Goal: Contribute content

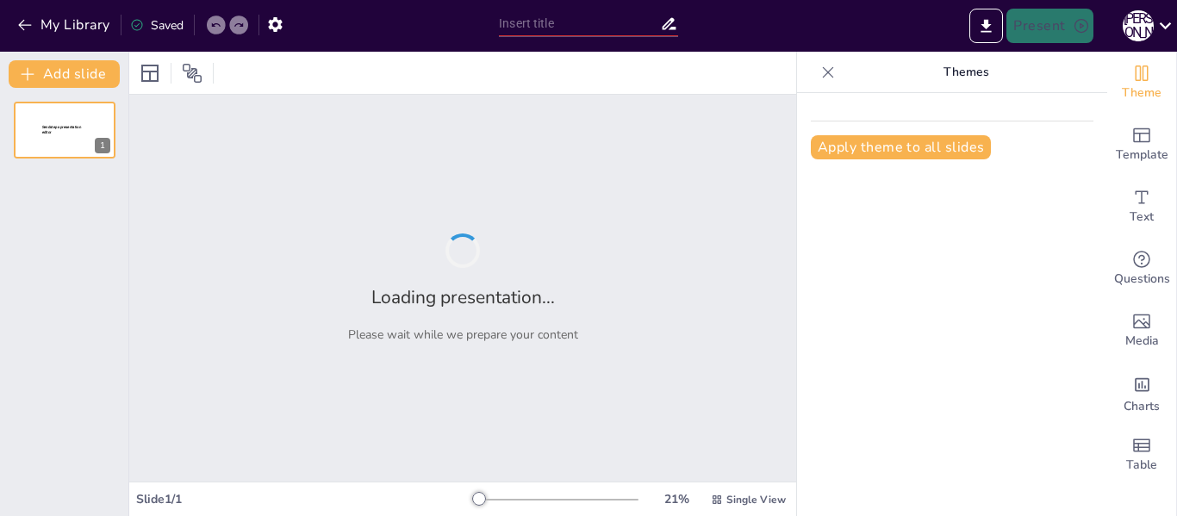
type input "Міжнародний день демократії: Значення та історія"
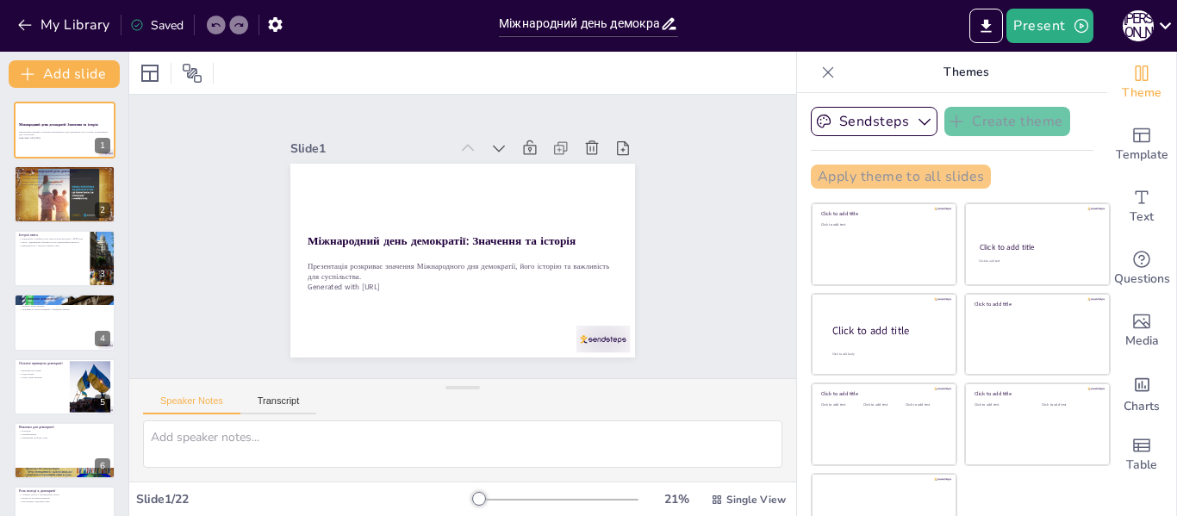
checkbox input "true"
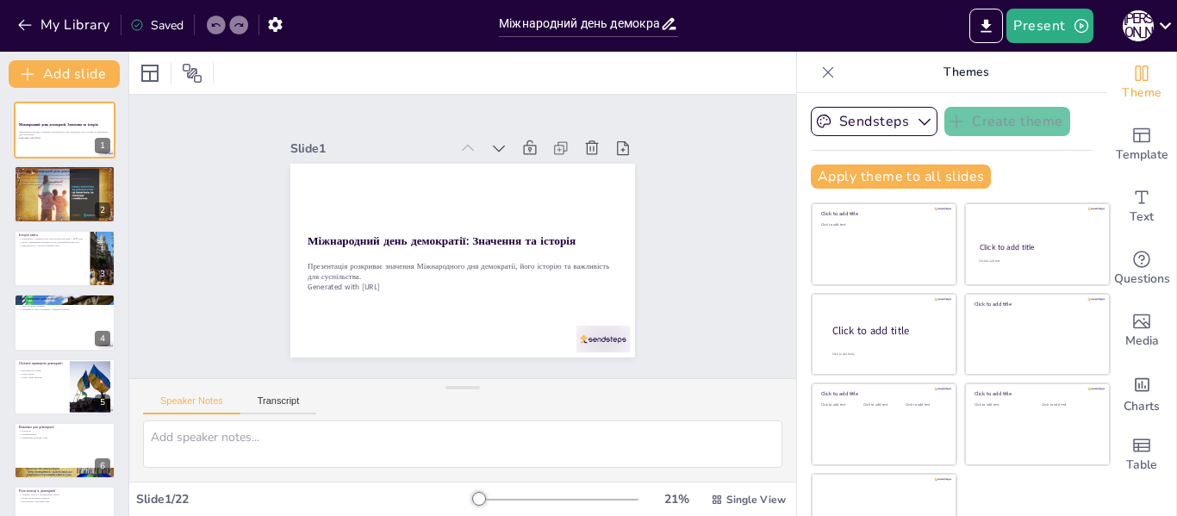
checkbox input "true"
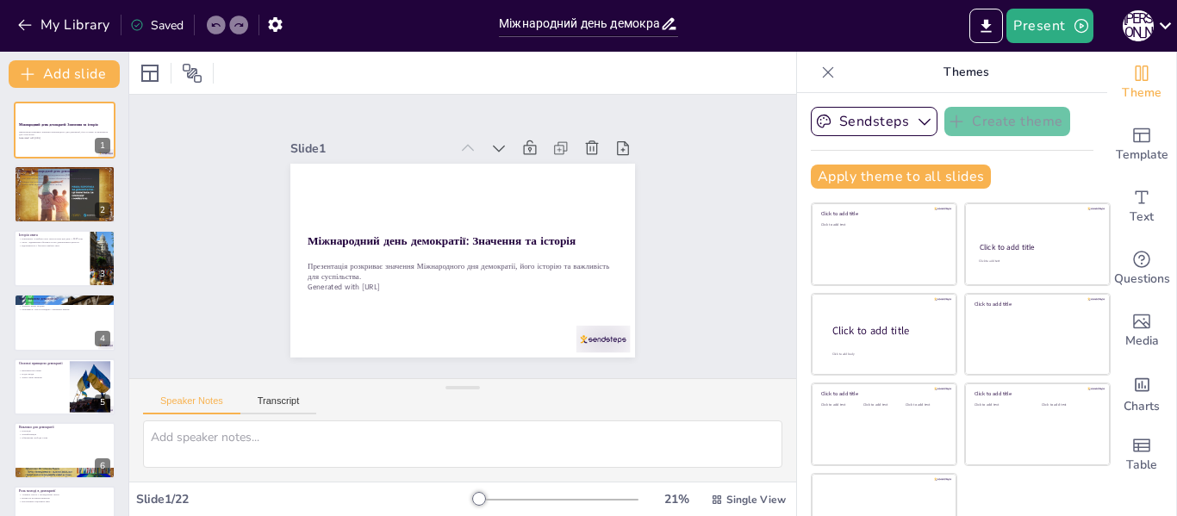
checkbox input "true"
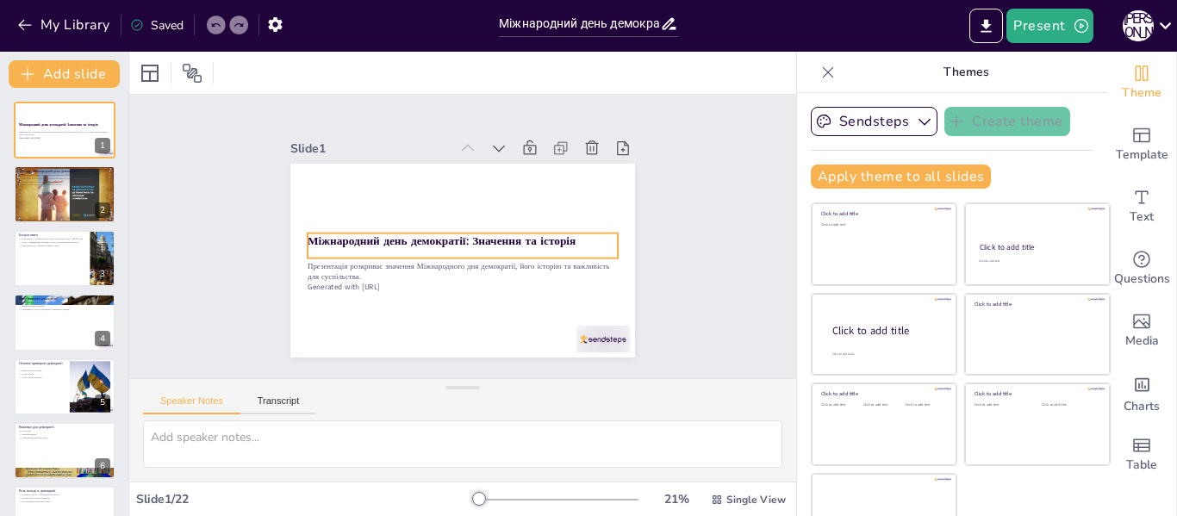
checkbox input "true"
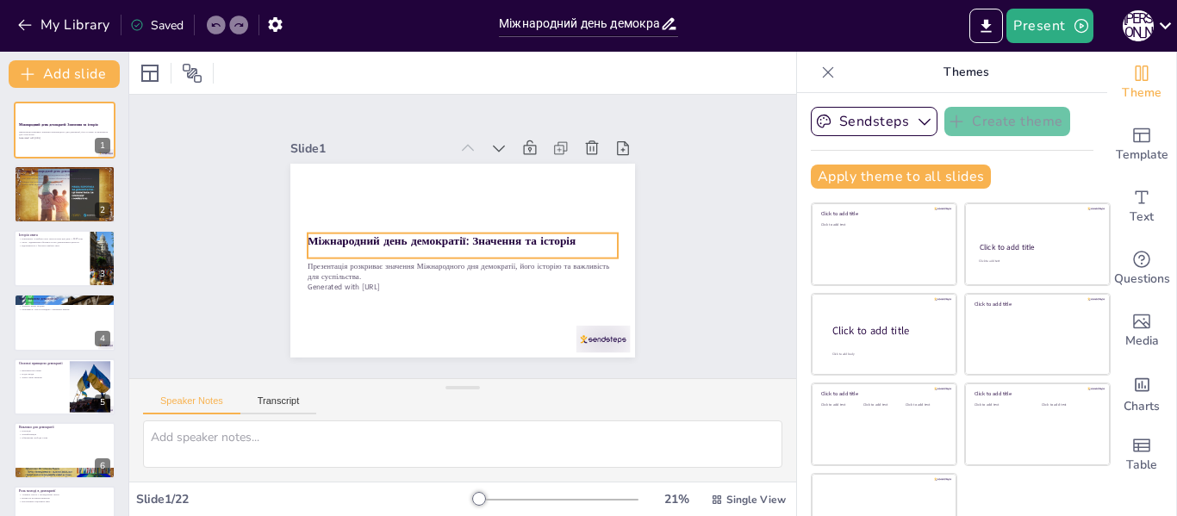
checkbox input "true"
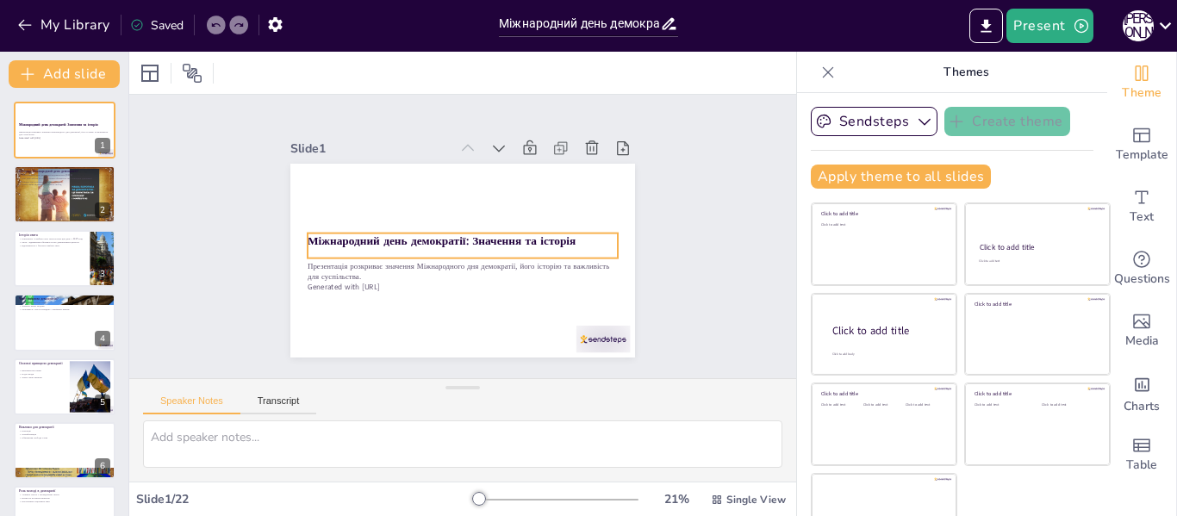
checkbox input "true"
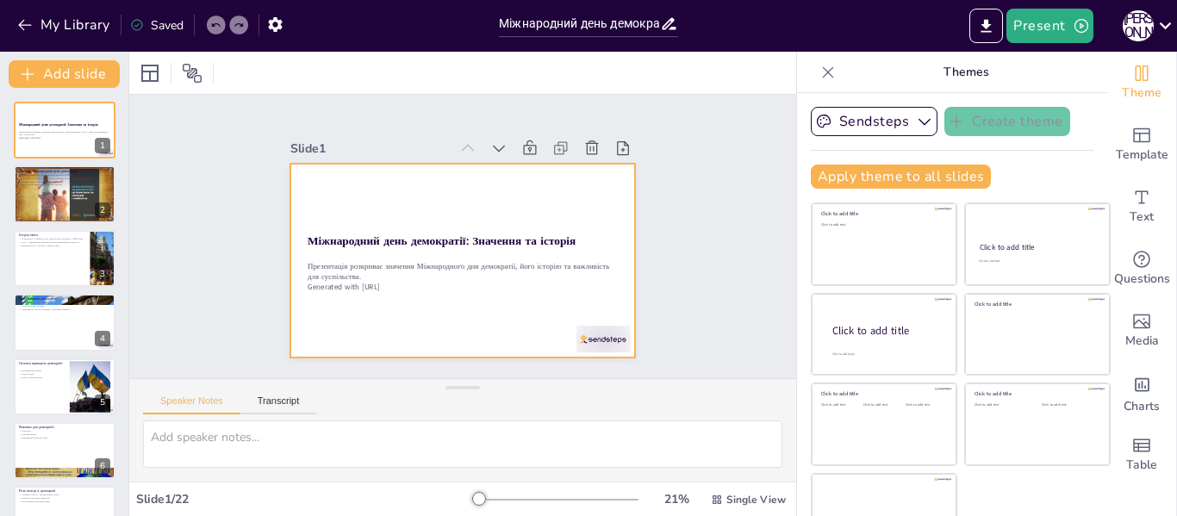
checkbox input "true"
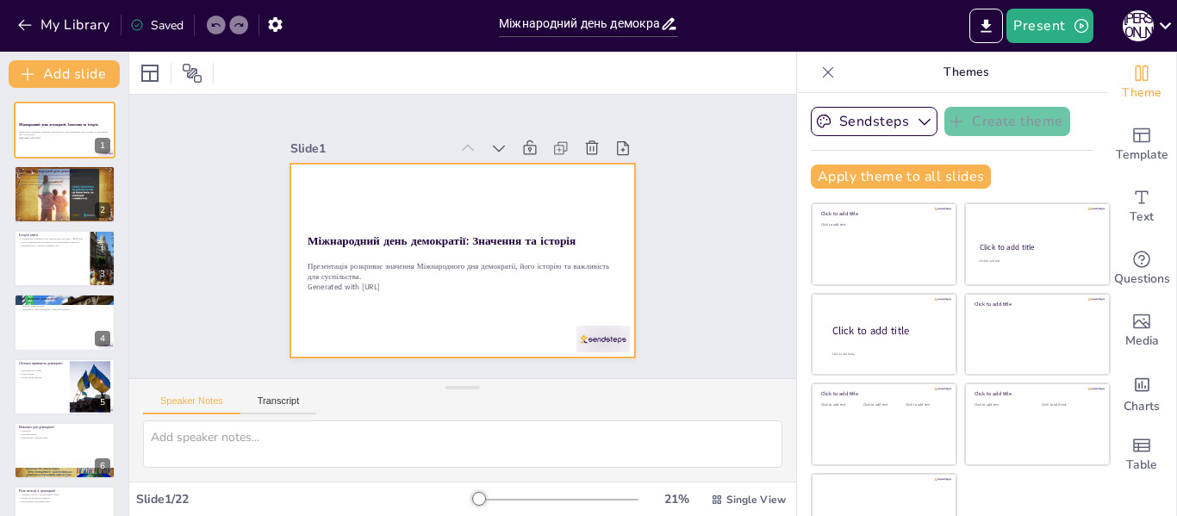
checkbox input "true"
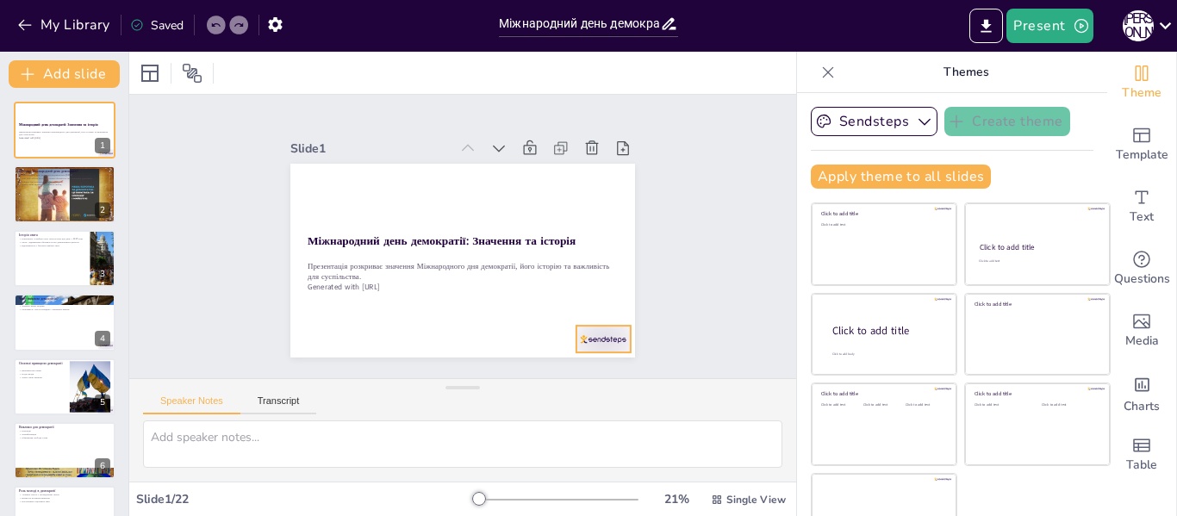
checkbox input "true"
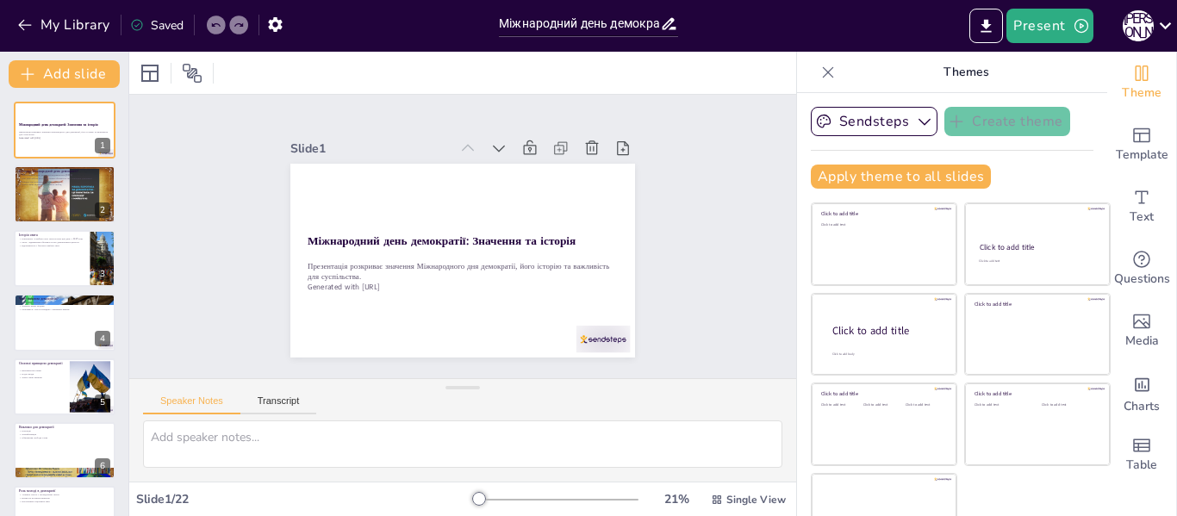
checkbox input "true"
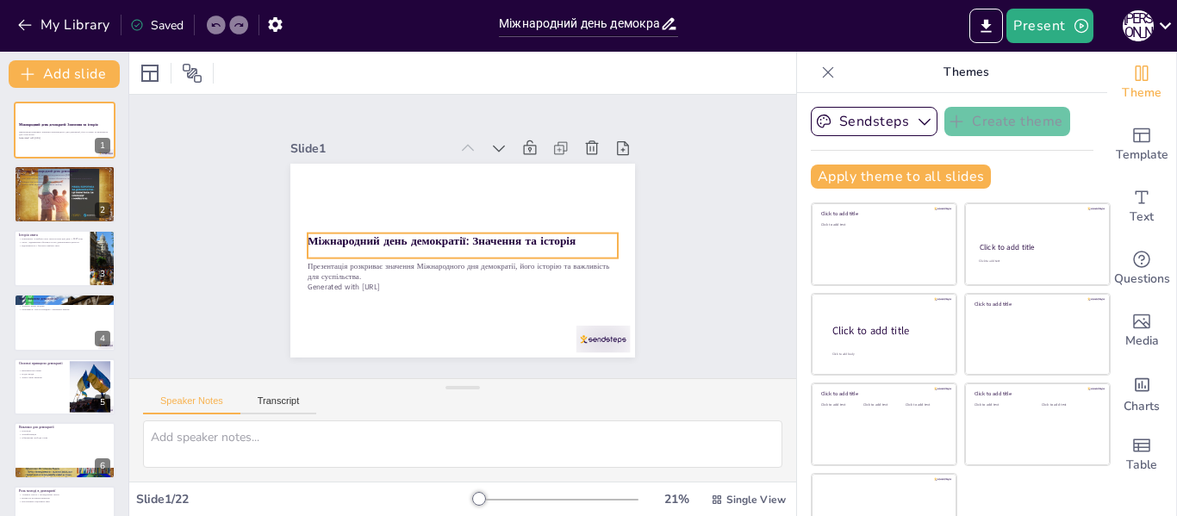
checkbox input "true"
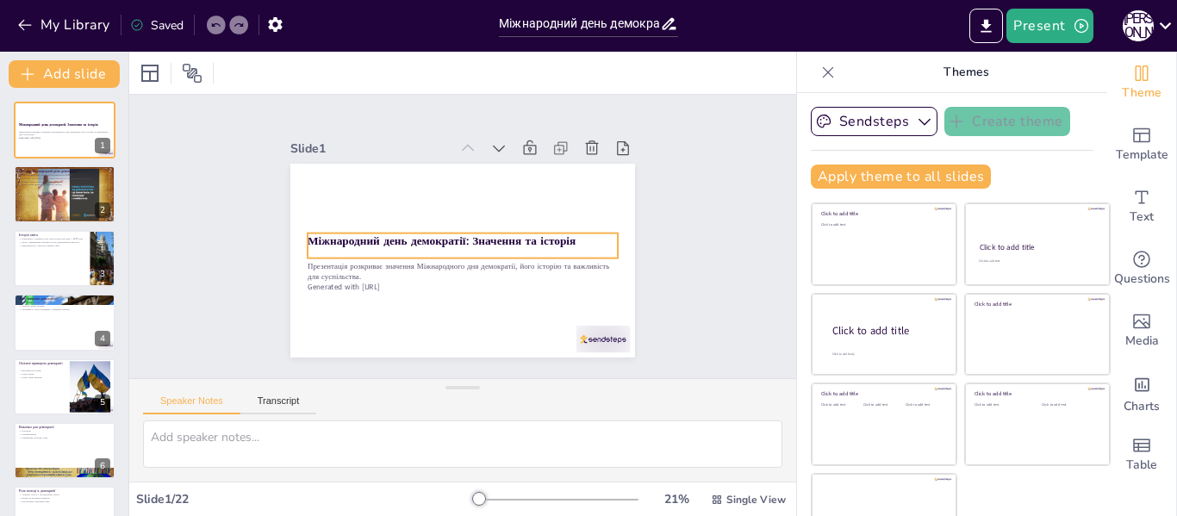
checkbox input "true"
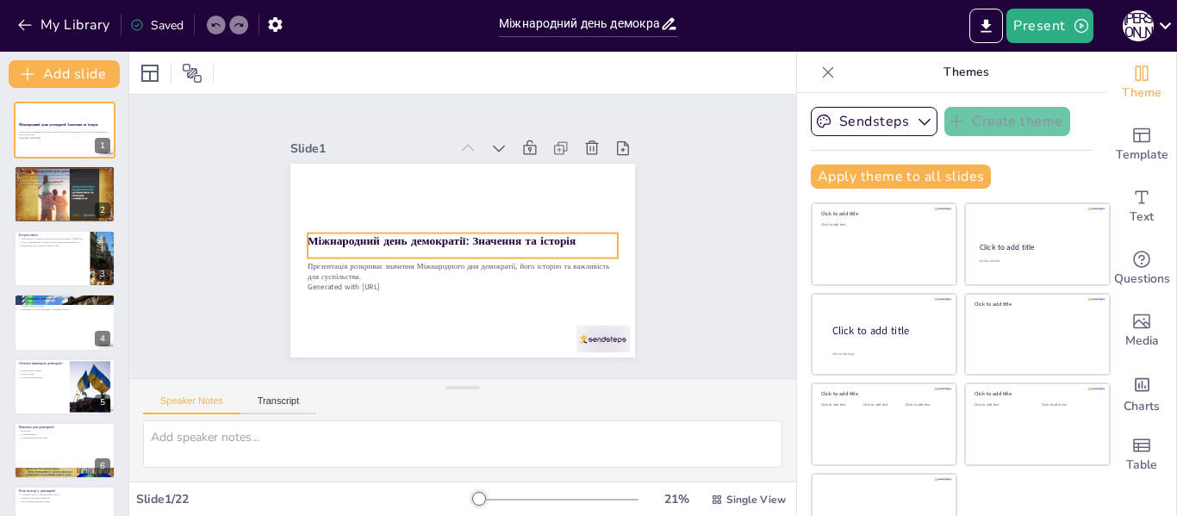
checkbox input "true"
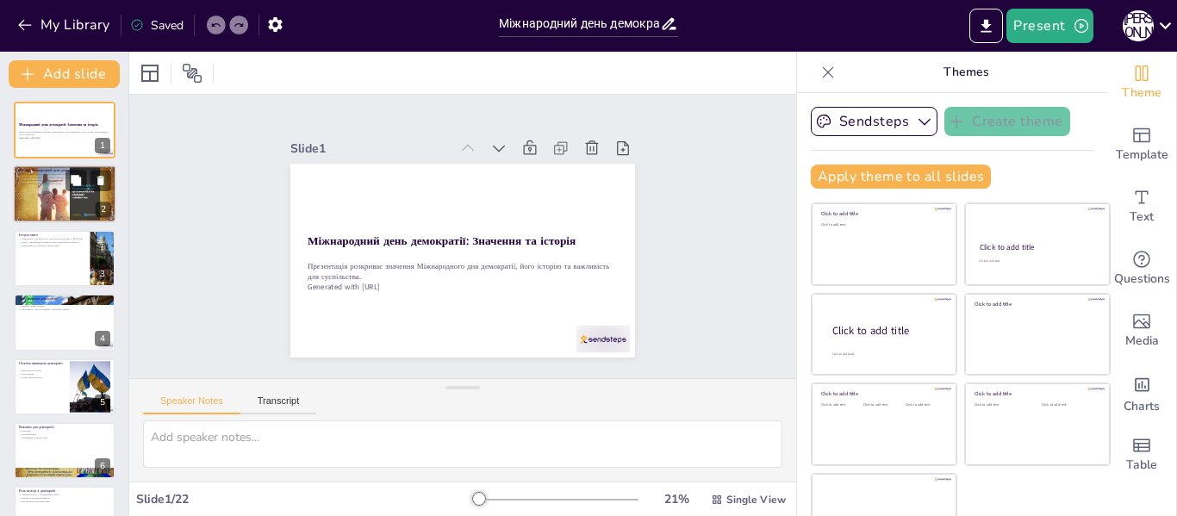
checkbox input "true"
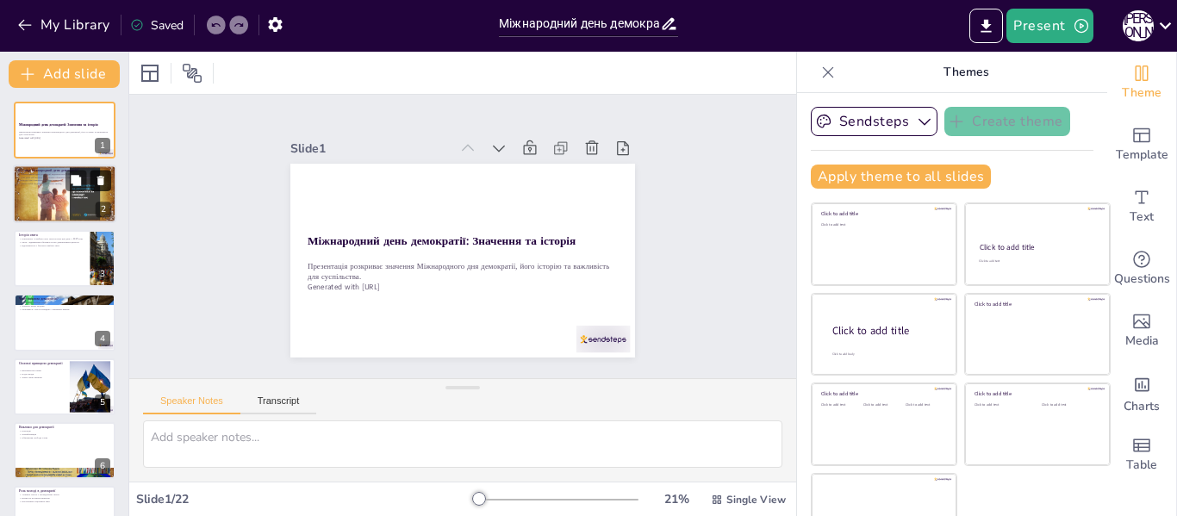
checkbox input "true"
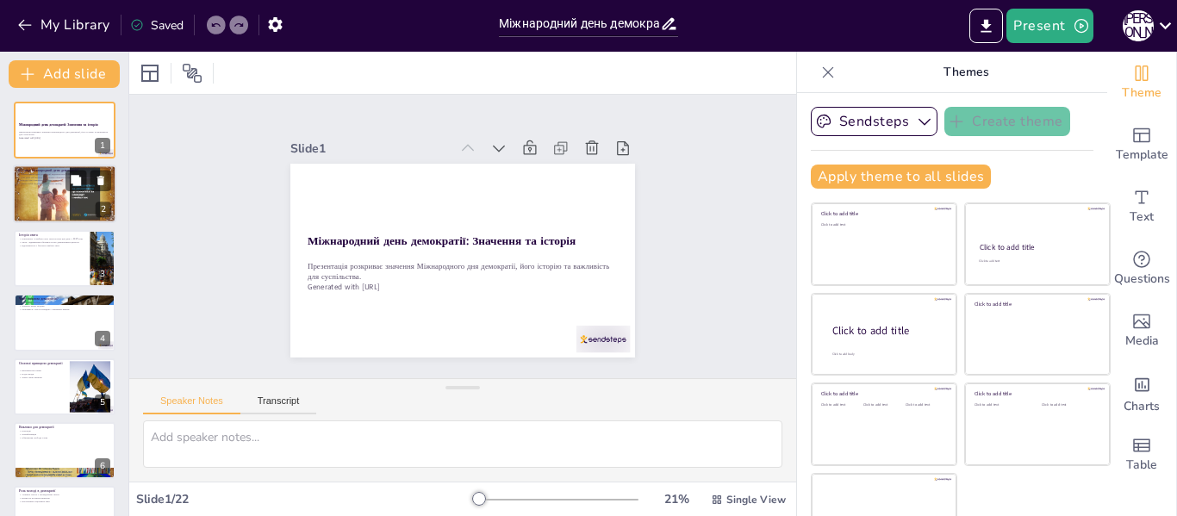
checkbox input "true"
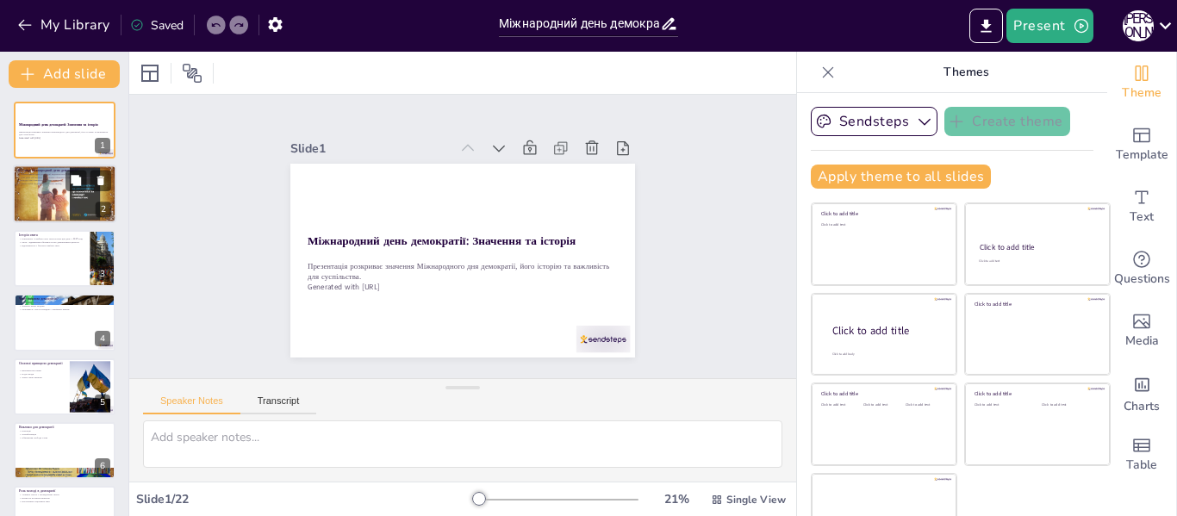
click at [51, 191] on div at bounding box center [64, 194] width 103 height 59
type textarea "Loremipsumd sita consectetu, ad elitseddoeius 98 tempori, u laboreet dolore, ma…"
checkbox input "true"
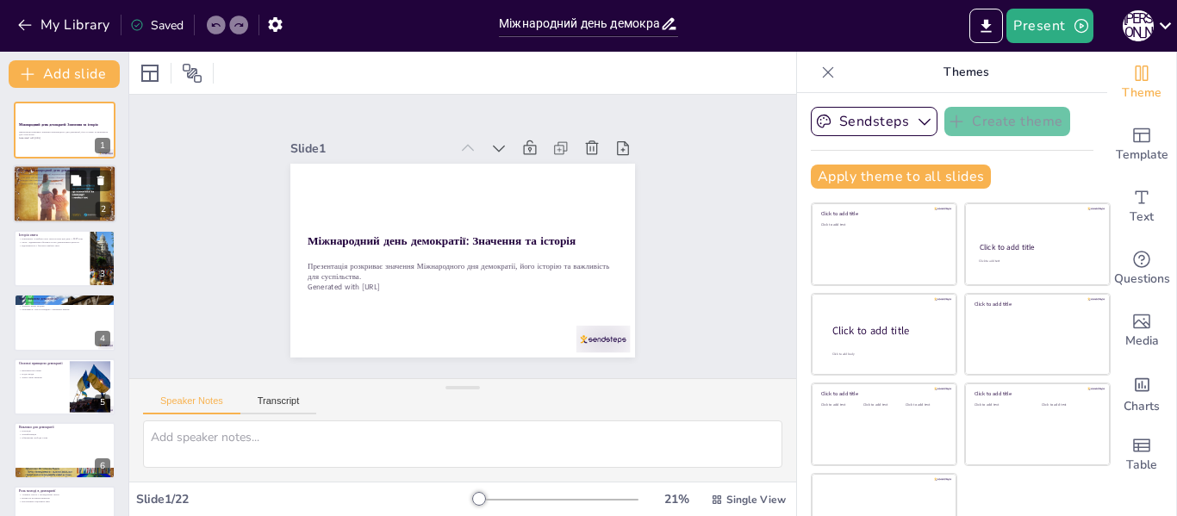
checkbox input "true"
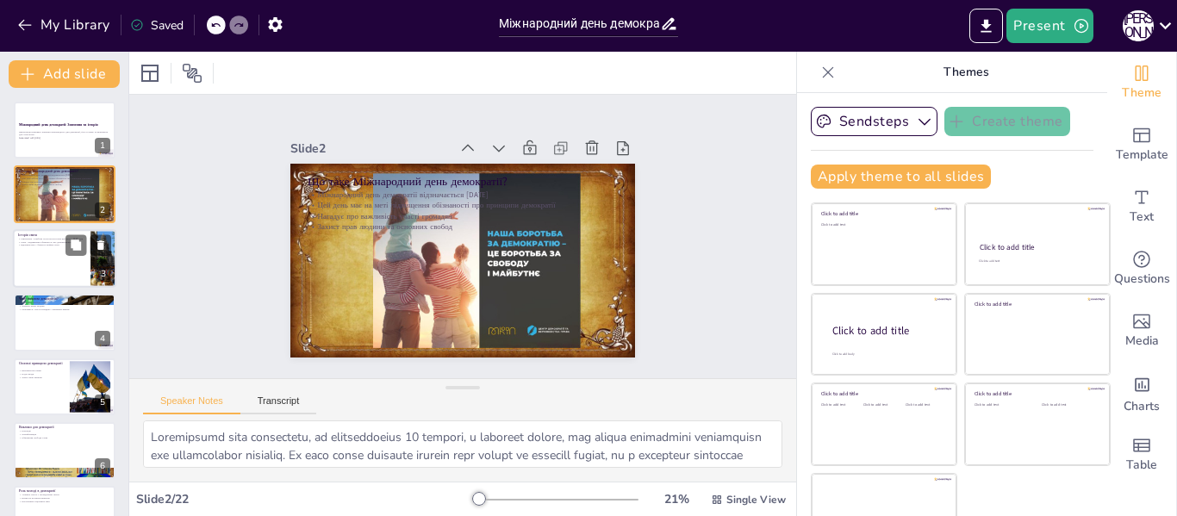
checkbox input "true"
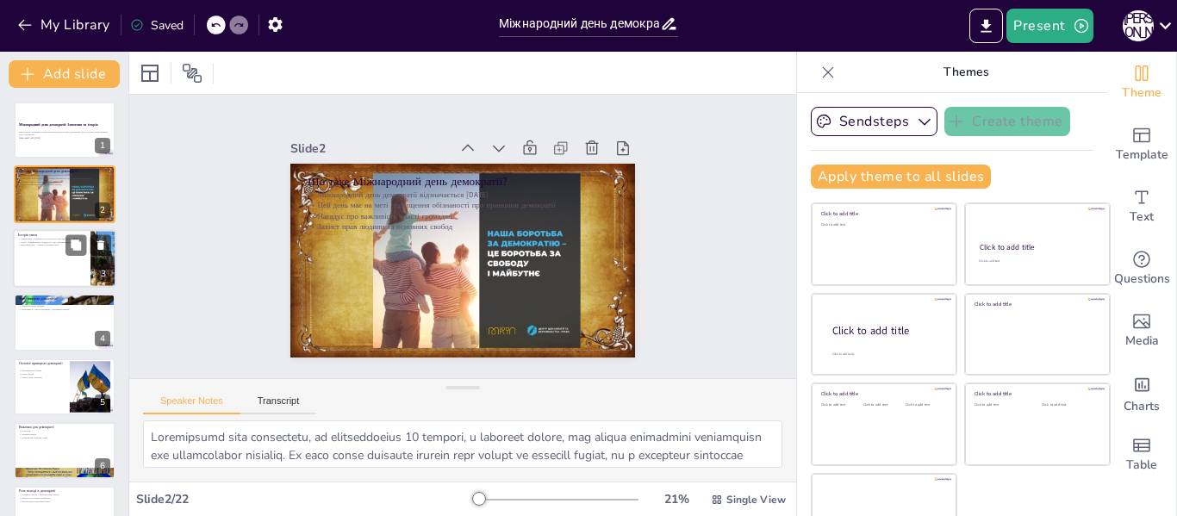
checkbox input "true"
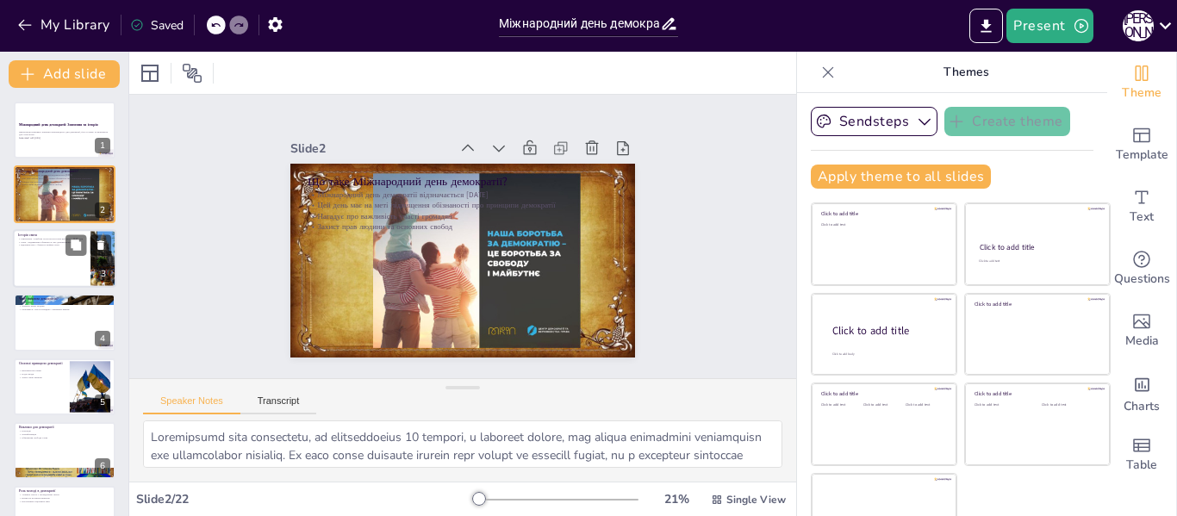
click at [49, 267] on div at bounding box center [64, 258] width 103 height 59
type textarea "Loremipsumdo Sitametconse adi elitseddoe Temporincid Utlaboree DOL m 6467 aliq …"
checkbox input "true"
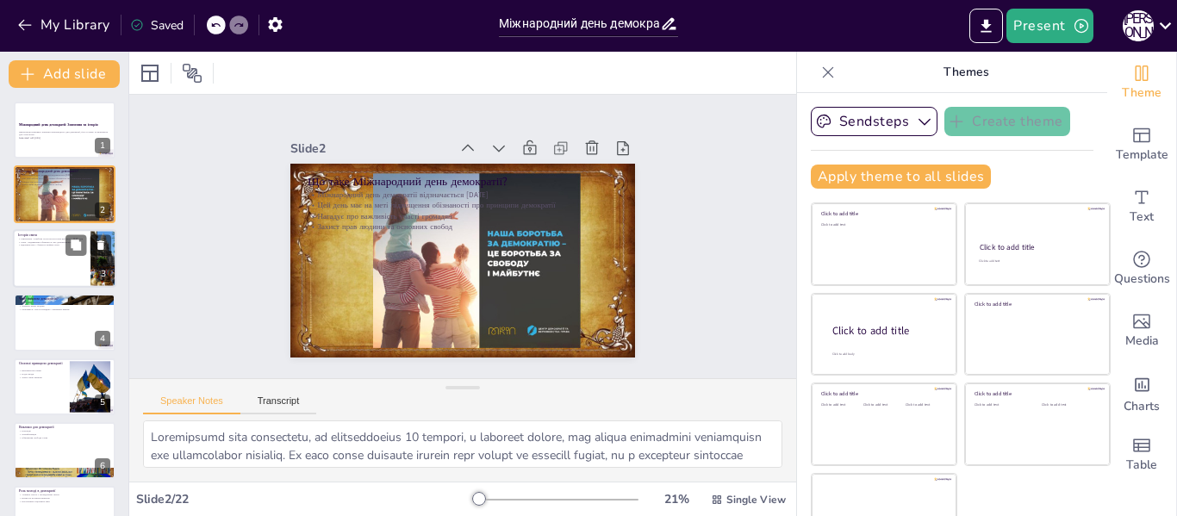
checkbox input "true"
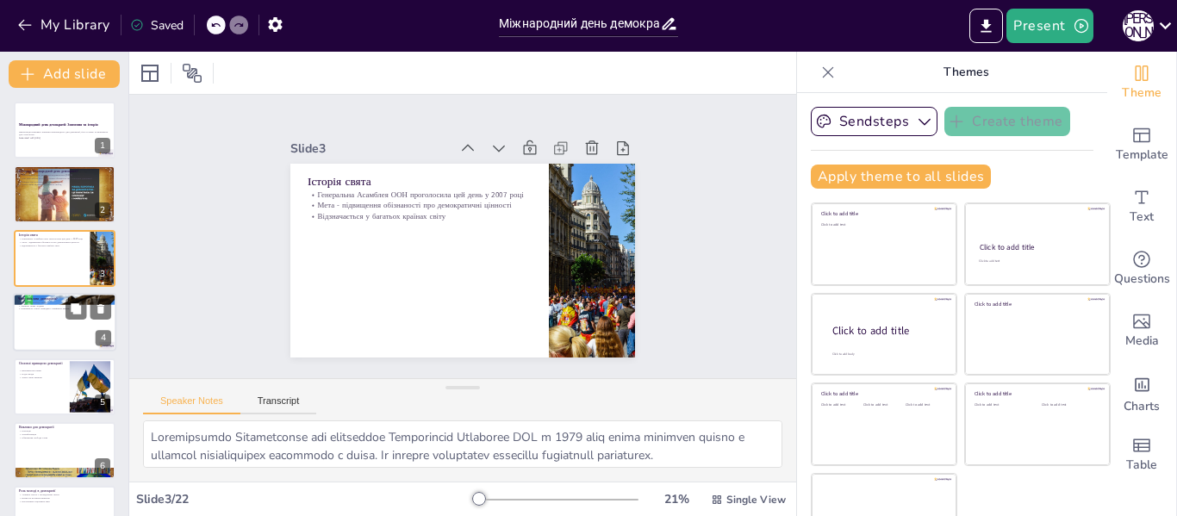
checkbox input "true"
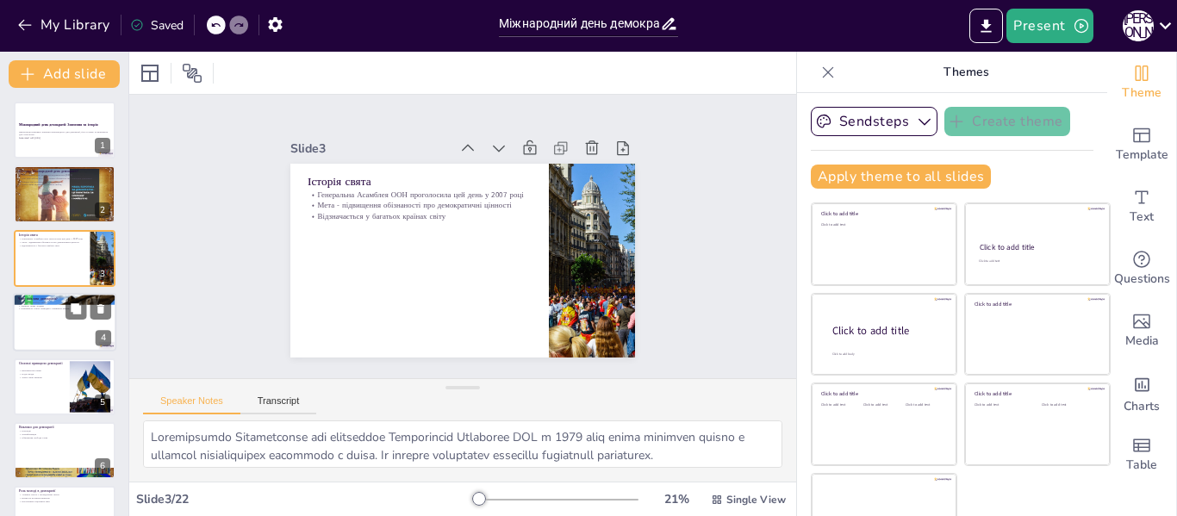
checkbox input "true"
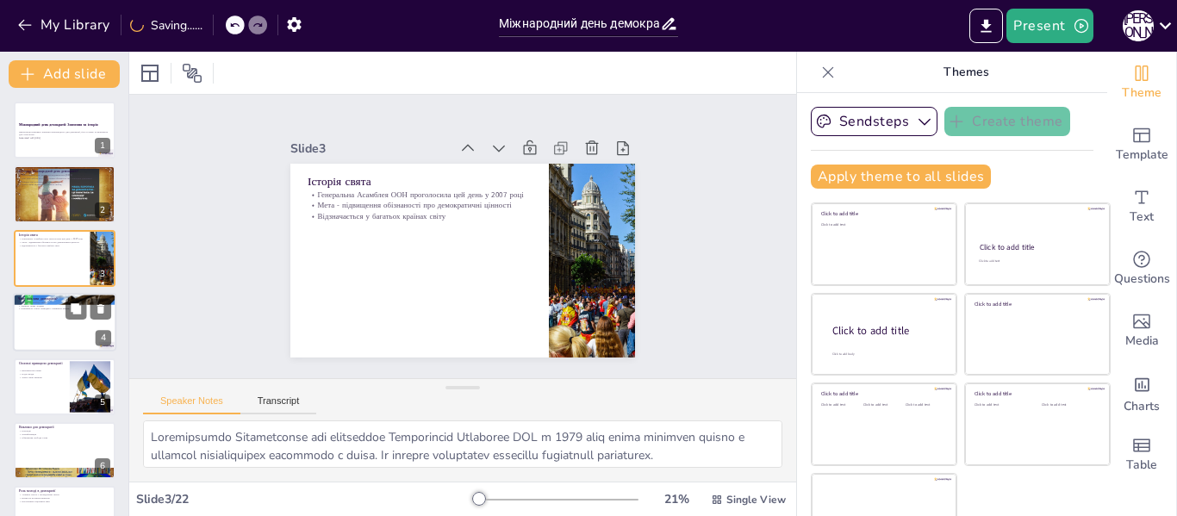
click at [49, 321] on div at bounding box center [64, 322] width 103 height 59
type textarea "Свобода слова є одним із основних принципів демократії. Вона дозволяє громадяна…"
checkbox input "true"
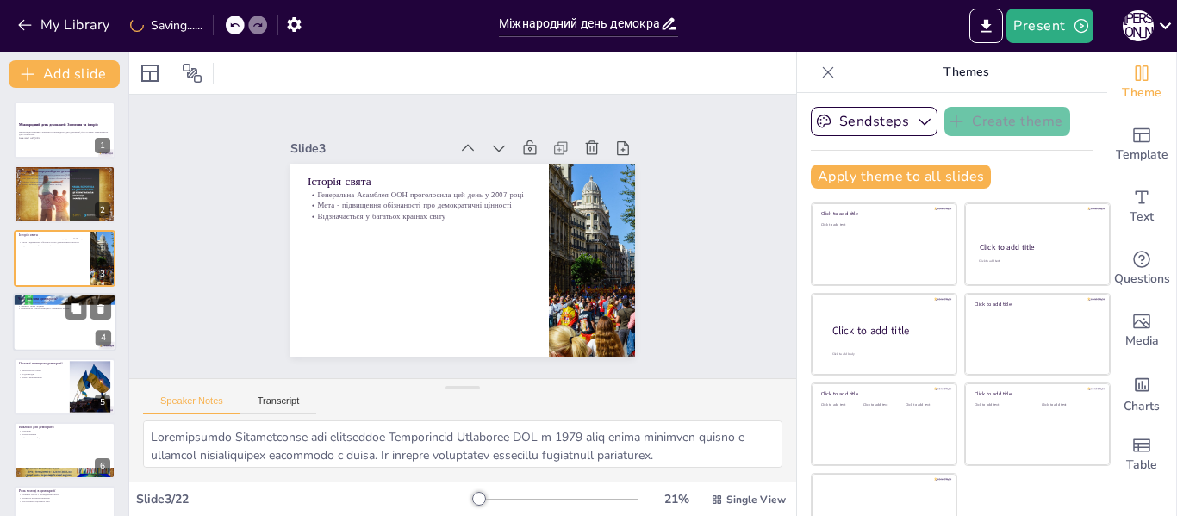
checkbox input "true"
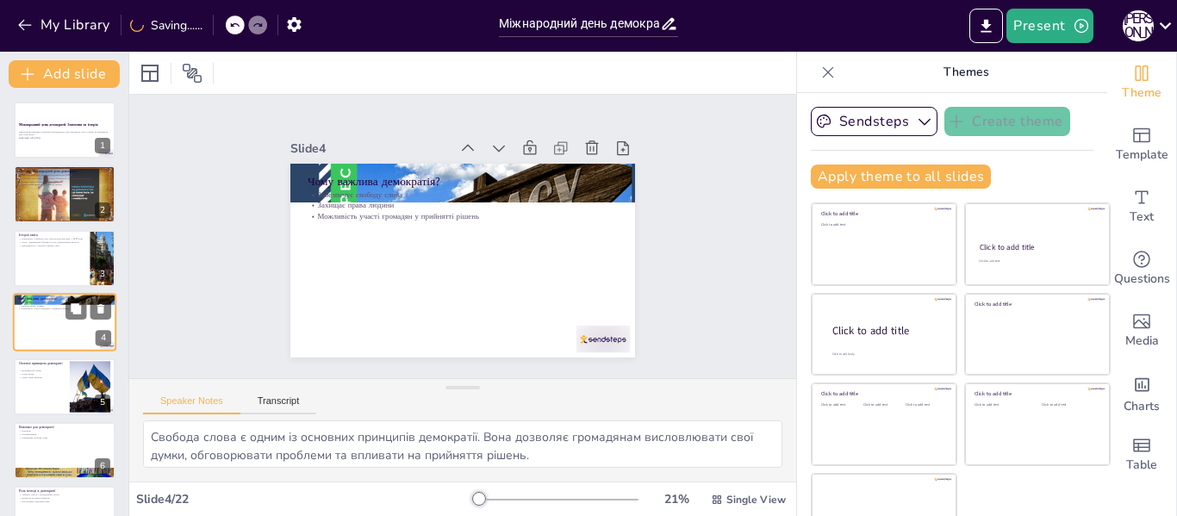
scroll to position [21, 0]
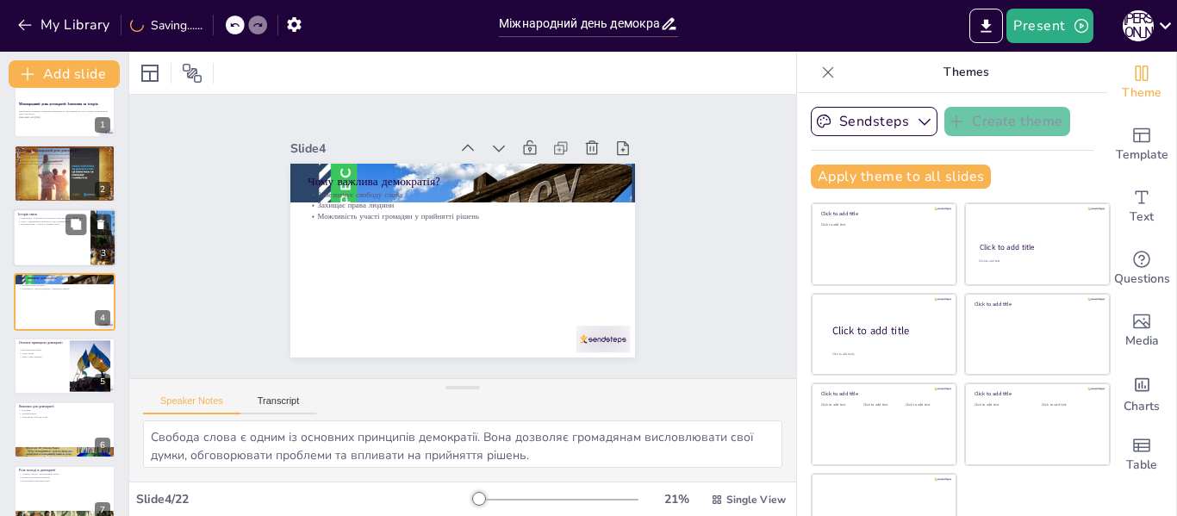
checkbox input "true"
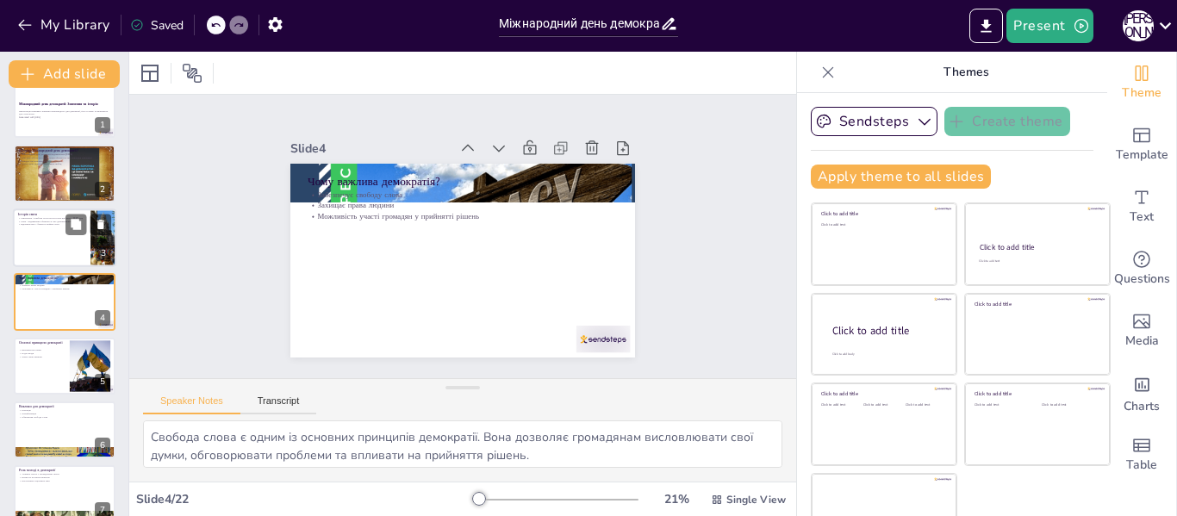
checkbox input "true"
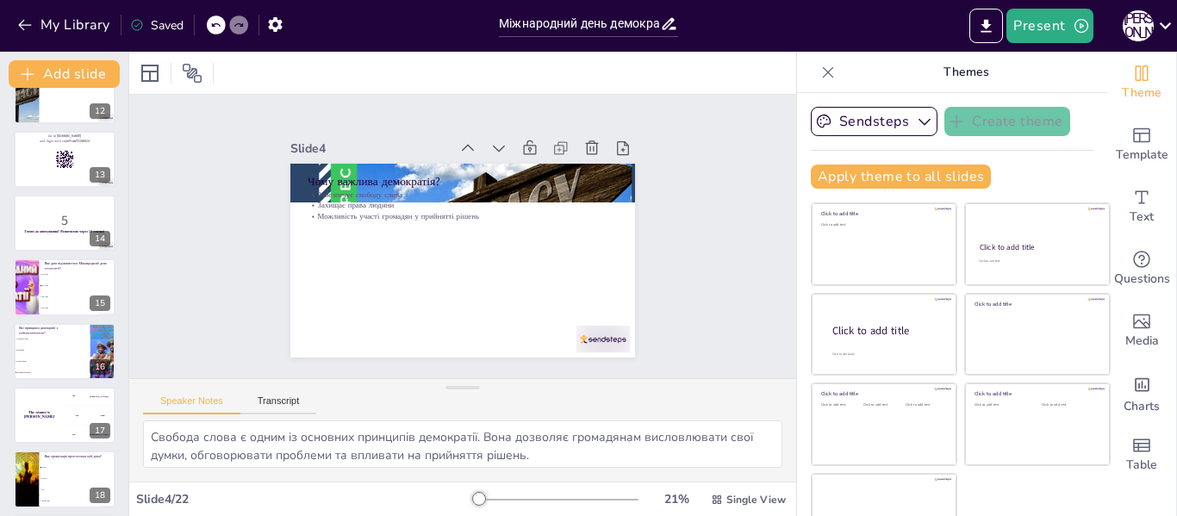
scroll to position [969, 0]
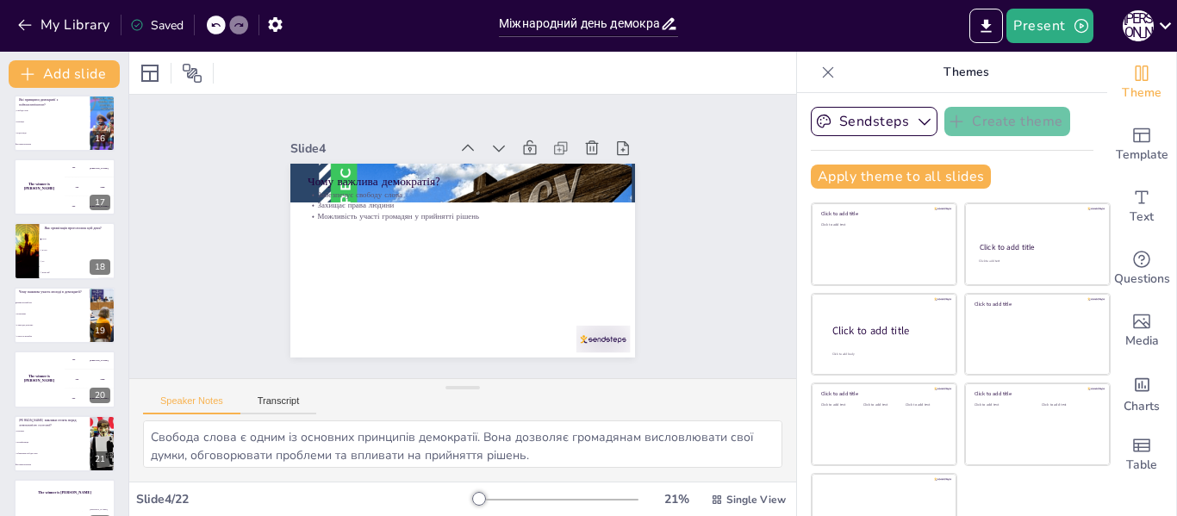
checkbox input "true"
